Goal: Check status: Check status

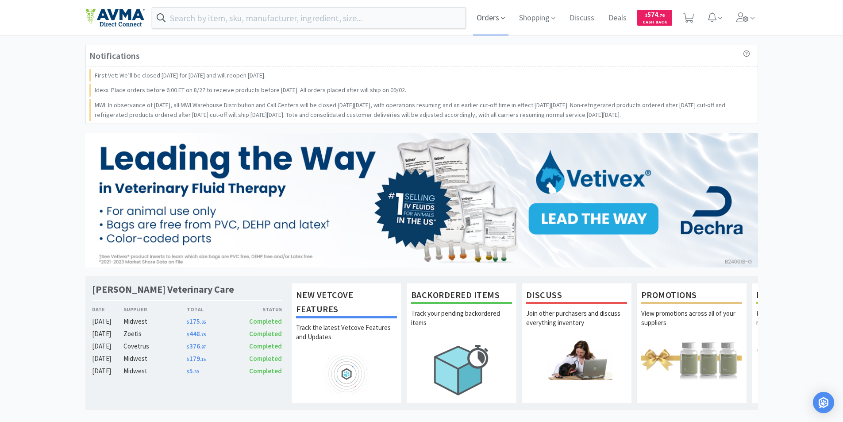
click at [480, 17] on span "Orders" at bounding box center [490, 17] width 35 height 35
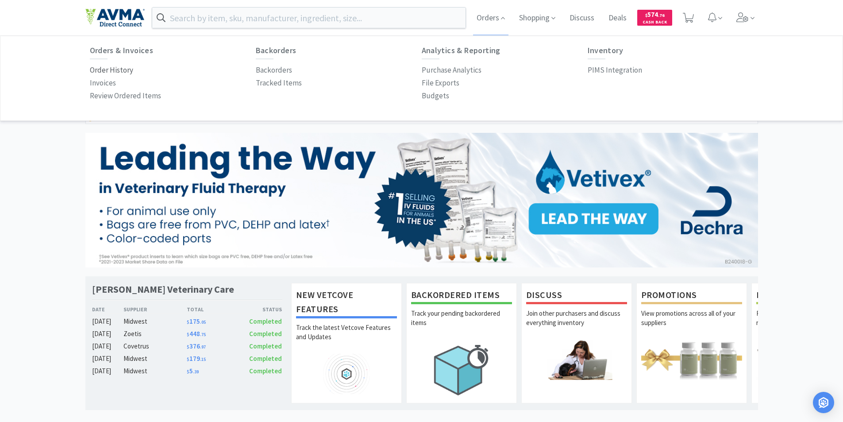
click at [108, 70] on p "Order History" at bounding box center [111, 70] width 43 height 12
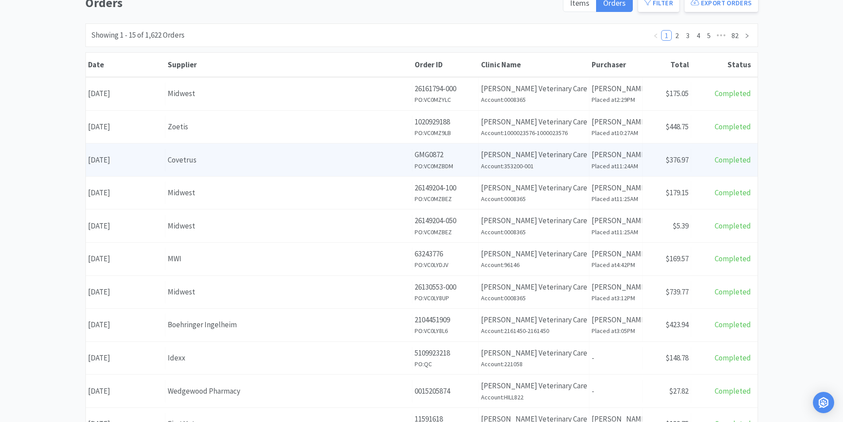
scroll to position [89, 0]
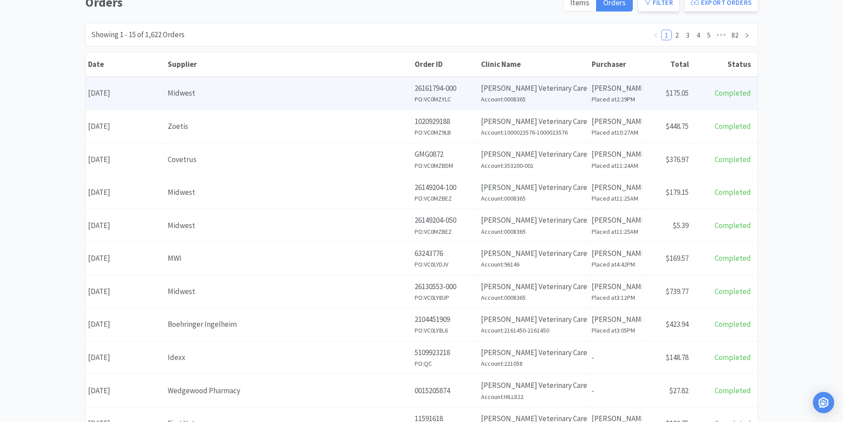
click at [142, 93] on div "Date [DATE]" at bounding box center [126, 93] width 80 height 23
